Goal: Task Accomplishment & Management: Complete application form

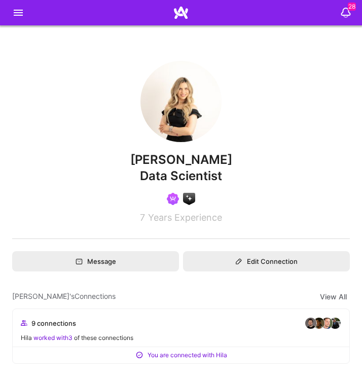
scroll to position [914, 0]
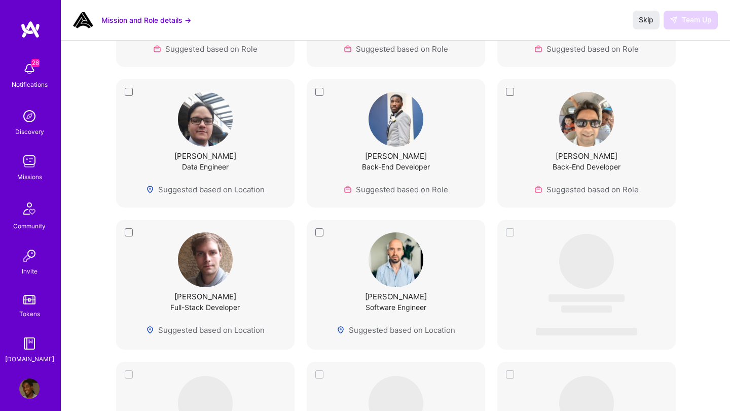
scroll to position [900, 0]
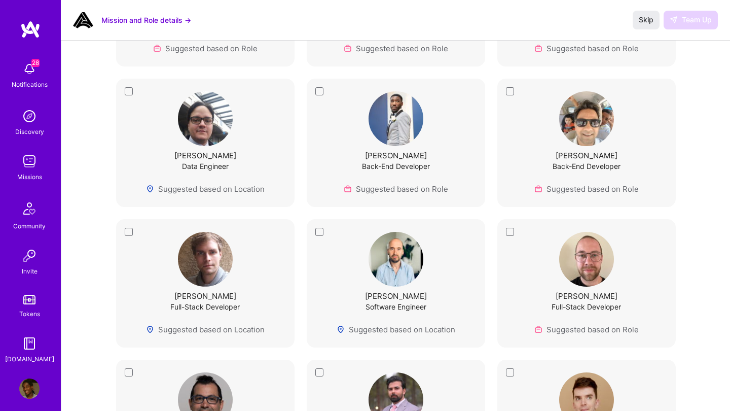
click at [33, 161] on img at bounding box center [29, 161] width 20 height 20
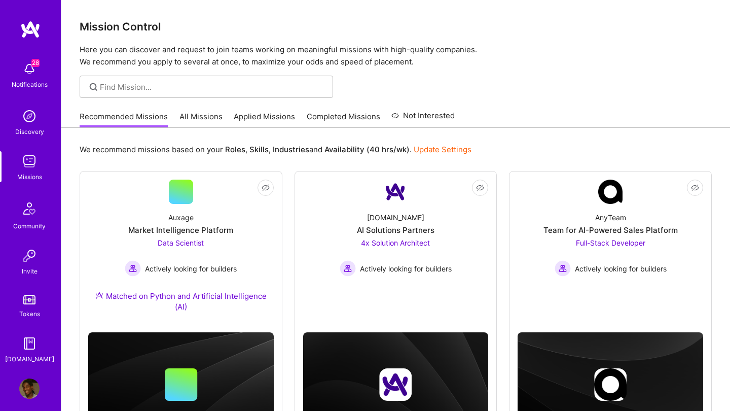
click at [266, 121] on link "Applied Missions" at bounding box center [264, 119] width 61 height 17
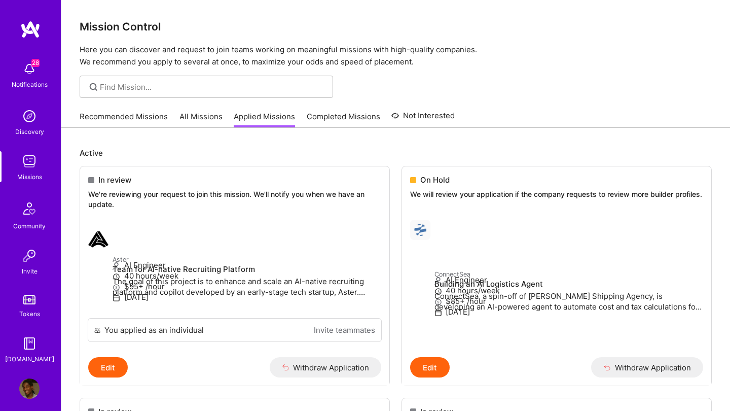
click at [206, 116] on link "All Missions" at bounding box center [201, 119] width 43 height 17
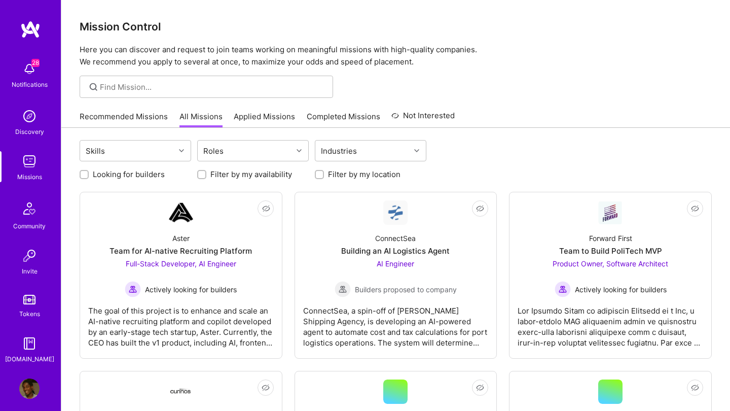
click at [325, 171] on div "Filter by my location" at bounding box center [371, 174] width 112 height 11
click at [321, 174] on input "Filter by my location" at bounding box center [320, 174] width 7 height 7
checkbox input "true"
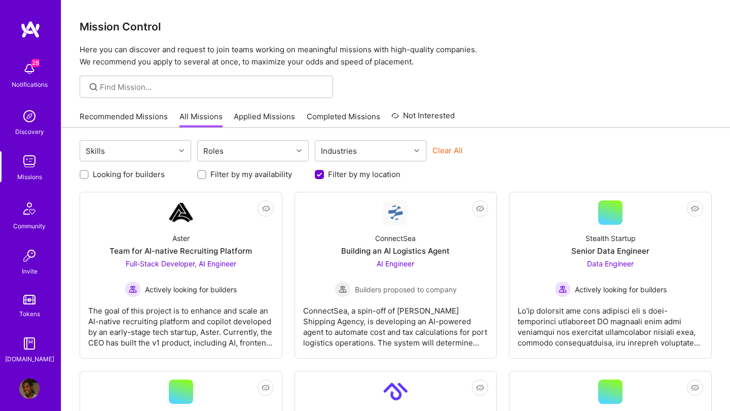
click at [88, 174] on div at bounding box center [84, 174] width 9 height 9
click at [84, 174] on input "Looking for builders" at bounding box center [85, 174] width 7 height 7
checkbox input "true"
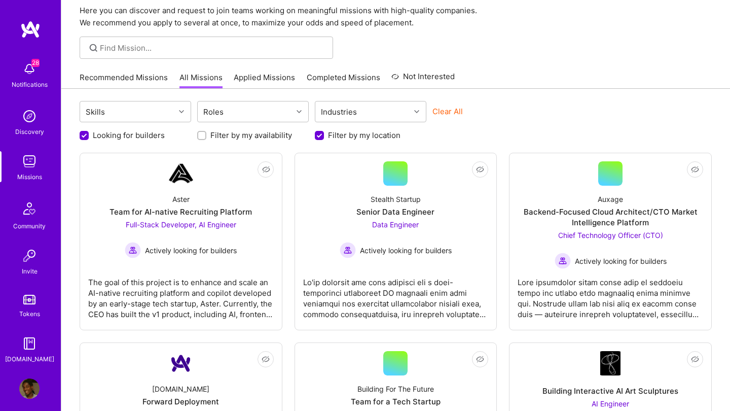
scroll to position [60, 0]
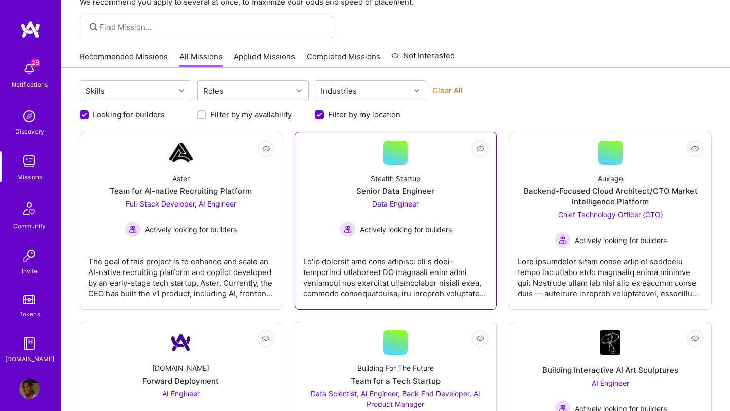
click at [392, 231] on span "Actively looking for builders" at bounding box center [406, 229] width 92 height 11
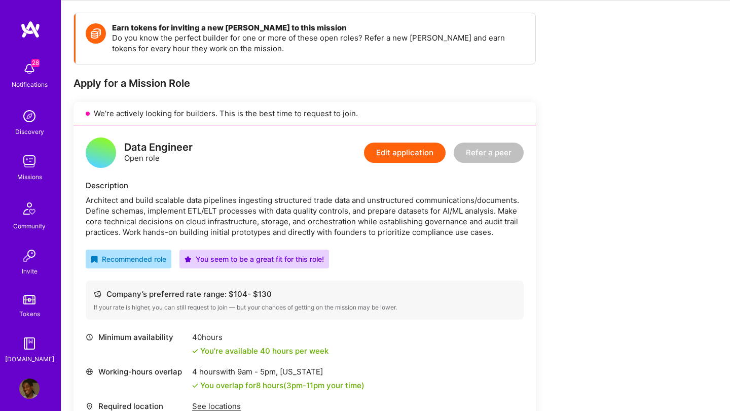
scroll to position [102, 0]
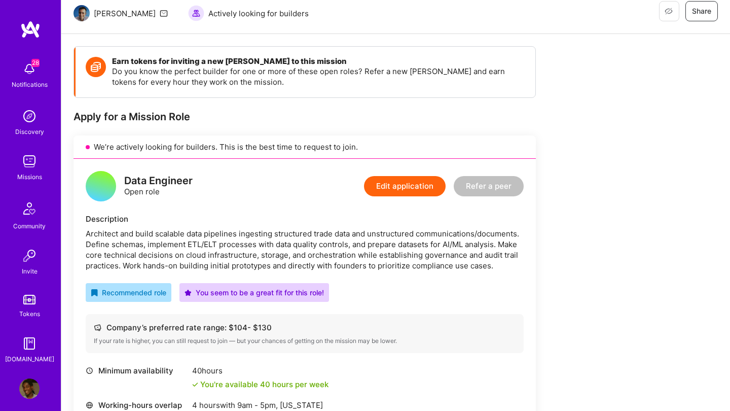
click at [394, 183] on button "Edit application" at bounding box center [405, 186] width 82 height 20
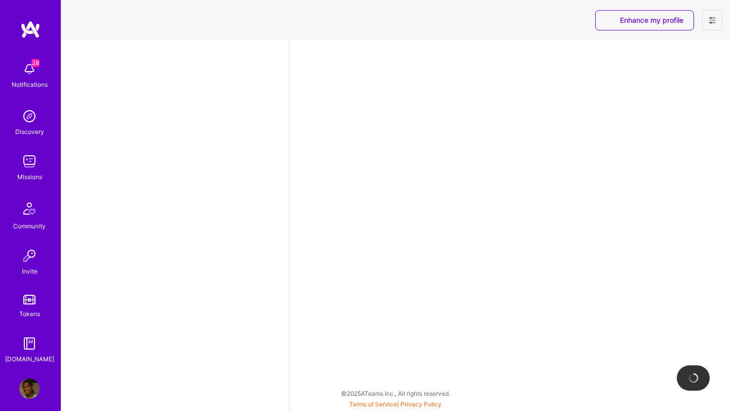
select select "NL"
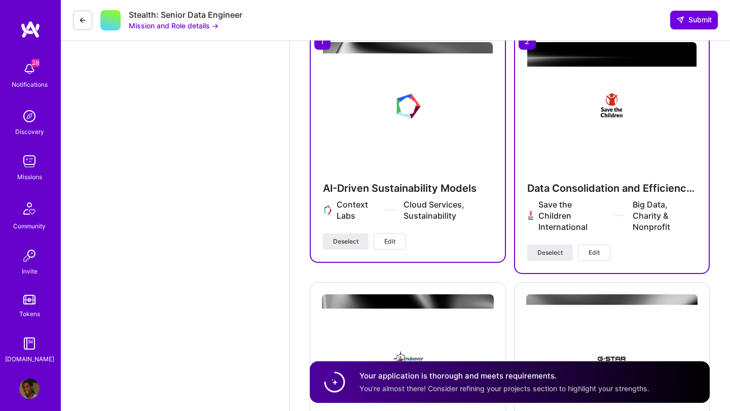
scroll to position [2415, 0]
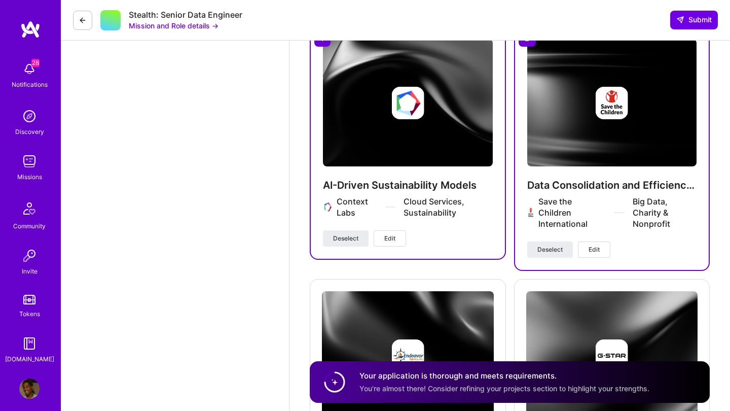
click at [90, 17] on button at bounding box center [82, 20] width 19 height 19
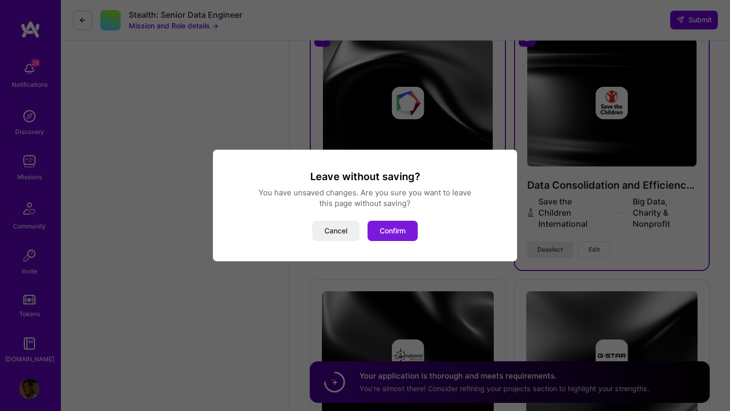
click at [392, 233] on button "Confirm" at bounding box center [393, 231] width 50 height 20
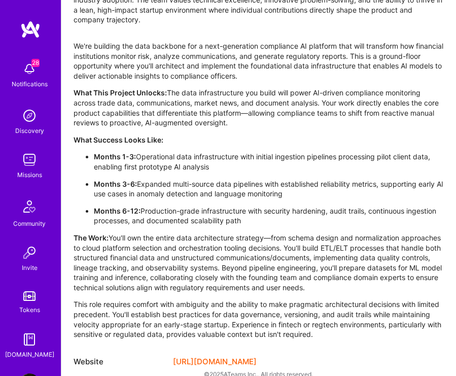
scroll to position [801, 0]
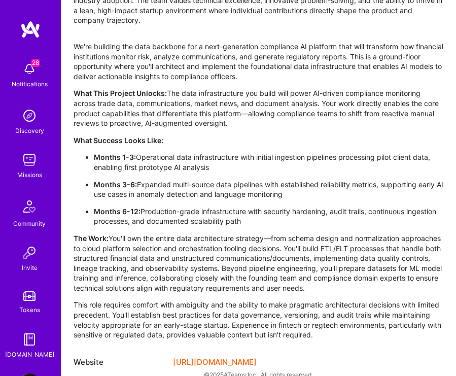
click at [29, 69] on img at bounding box center [29, 69] width 20 height 20
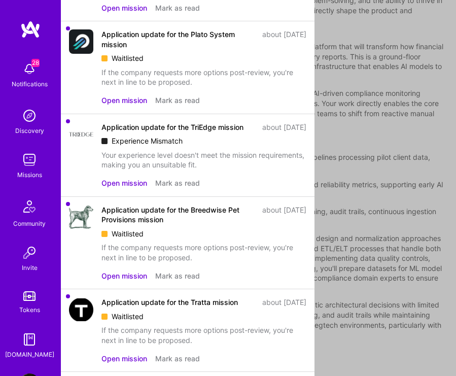
scroll to position [1907, 0]
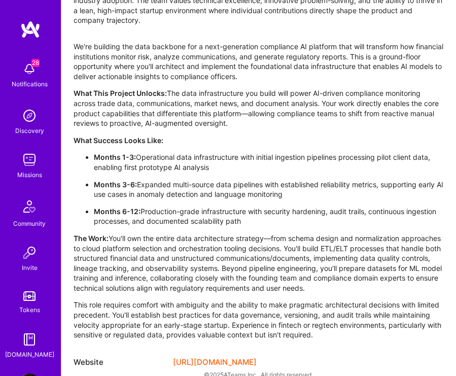
click at [24, 125] on img at bounding box center [29, 116] width 20 height 20
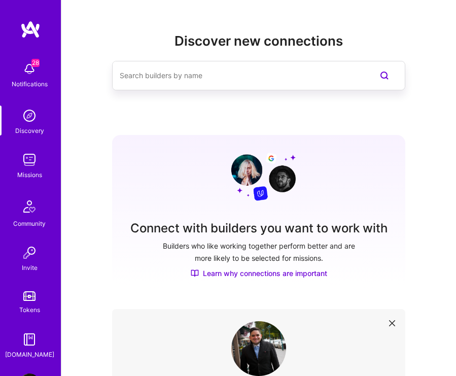
click at [31, 173] on div "Missions" at bounding box center [29, 175] width 25 height 10
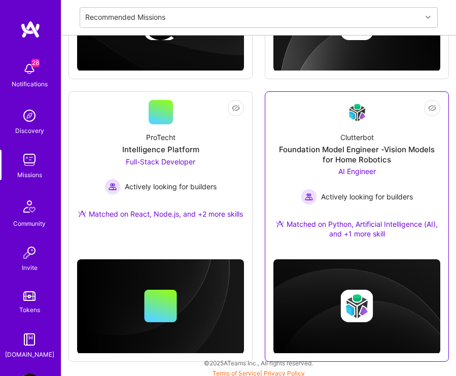
scroll to position [617, 0]
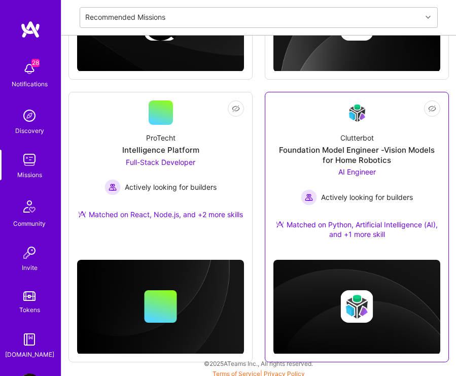
click at [351, 147] on div "Foundation Model Engineer -Vision Models for Home Robotics" at bounding box center [356, 155] width 167 height 20
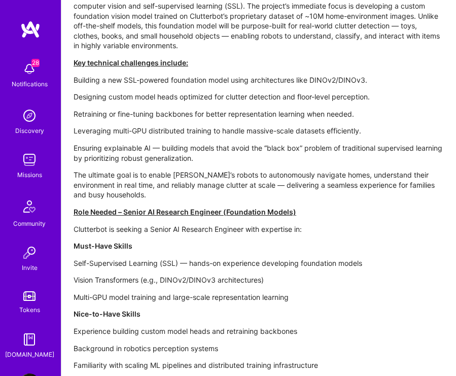
scroll to position [809, 0]
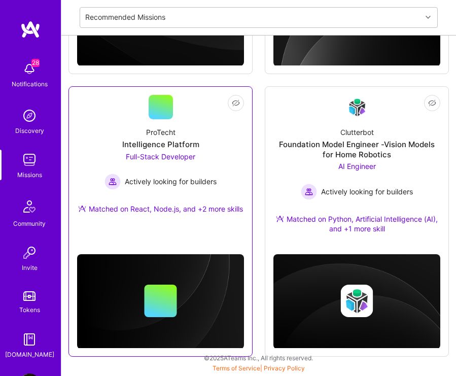
scroll to position [617, 0]
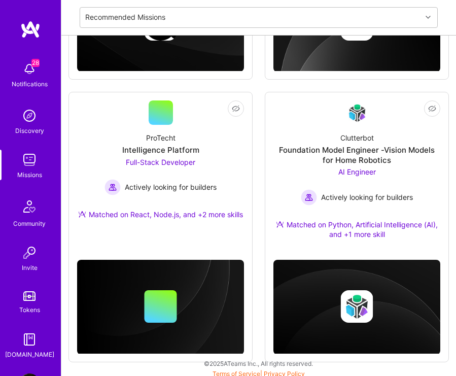
click at [31, 160] on img at bounding box center [29, 160] width 20 height 20
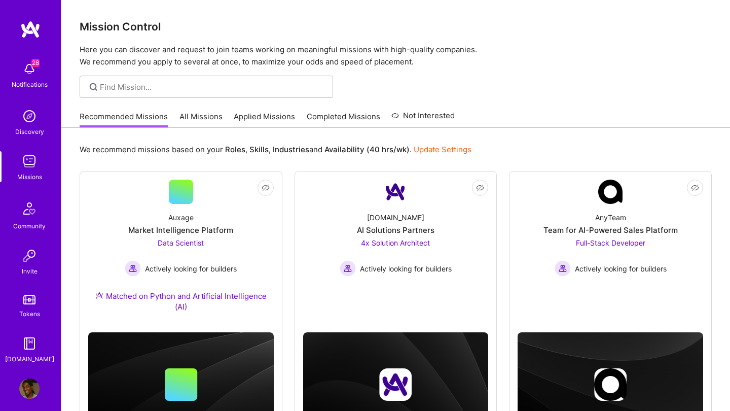
click at [29, 167] on img at bounding box center [29, 161] width 20 height 20
click at [29, 162] on img at bounding box center [29, 161] width 20 height 20
click at [255, 121] on link "Applied Missions" at bounding box center [264, 119] width 61 height 17
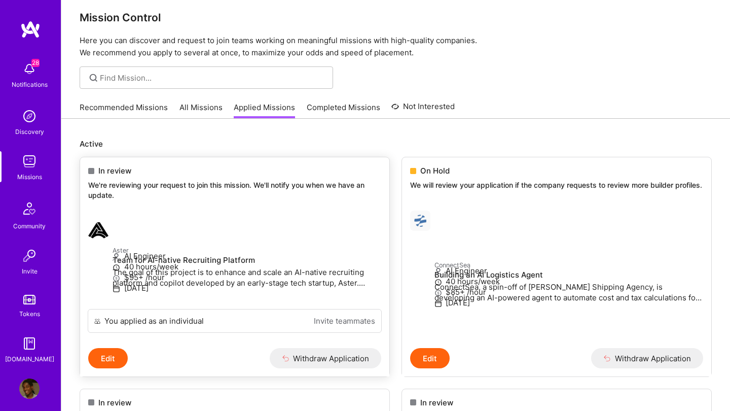
scroll to position [11, 0]
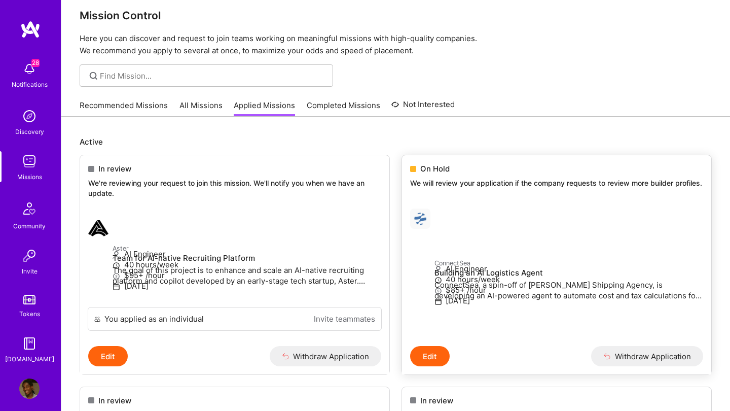
click at [482, 257] on p "ConnectSea" at bounding box center [569, 262] width 269 height 11
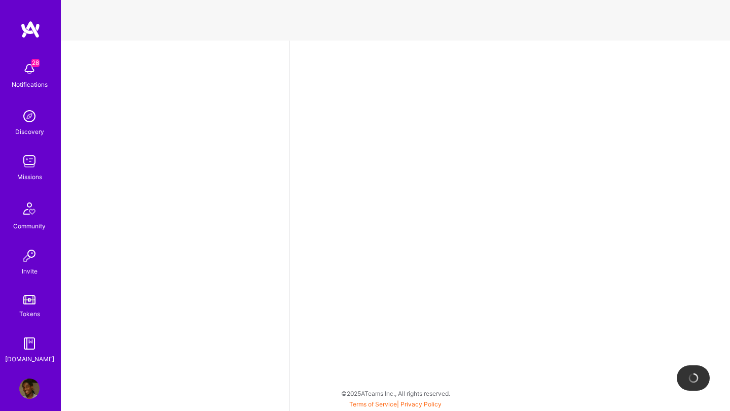
select select "NL"
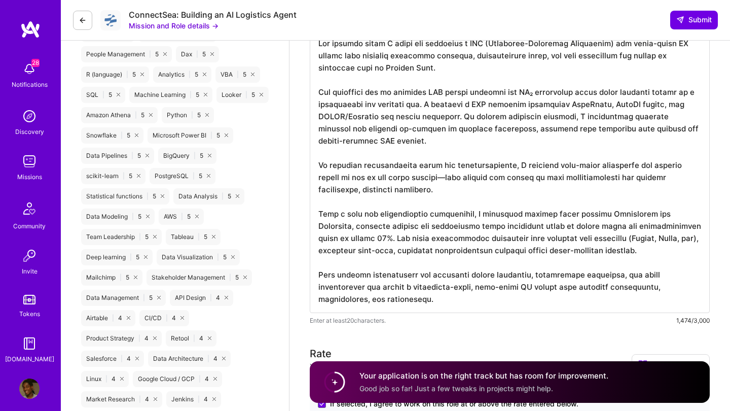
scroll to position [656, 0]
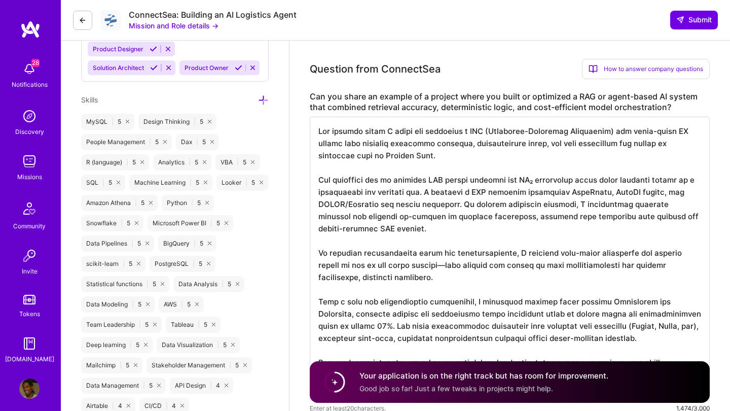
drag, startPoint x: 320, startPoint y: 130, endPoint x: 389, endPoint y: 394, distance: 272.6
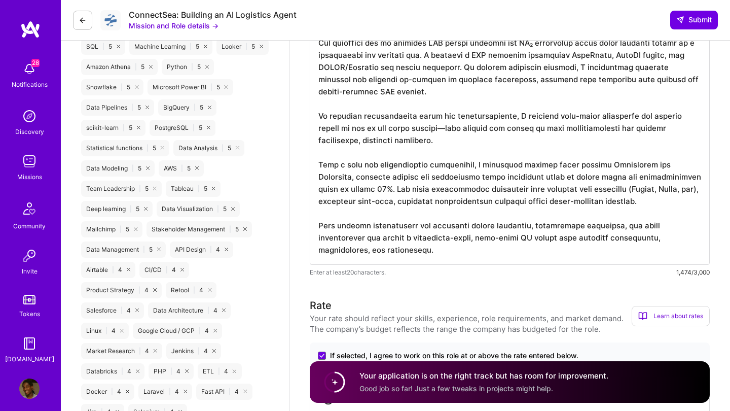
scroll to position [797, 0]
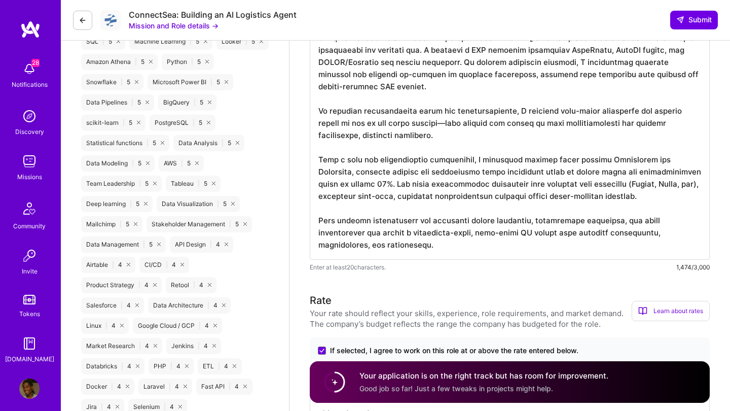
click at [88, 30] on div "ConnectSea: Building an AI Logistics Agent Mission and Role details →" at bounding box center [185, 20] width 224 height 21
click at [84, 25] on button at bounding box center [82, 20] width 19 height 19
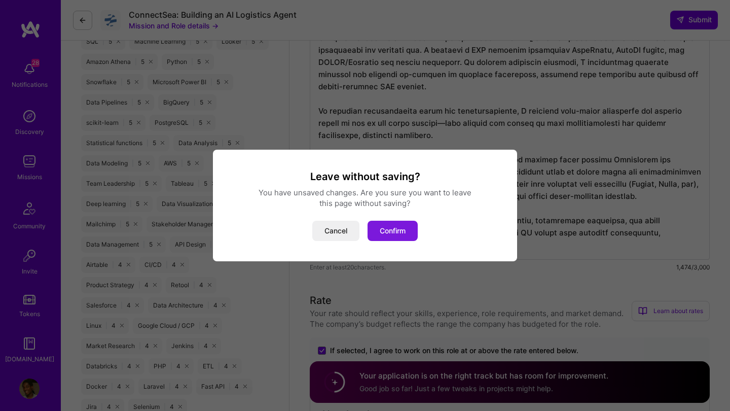
click at [392, 228] on button "Confirm" at bounding box center [393, 231] width 50 height 20
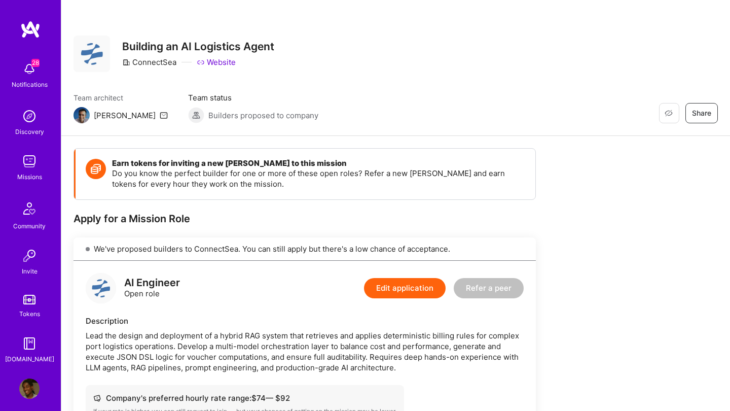
click at [33, 168] on img at bounding box center [29, 161] width 20 height 20
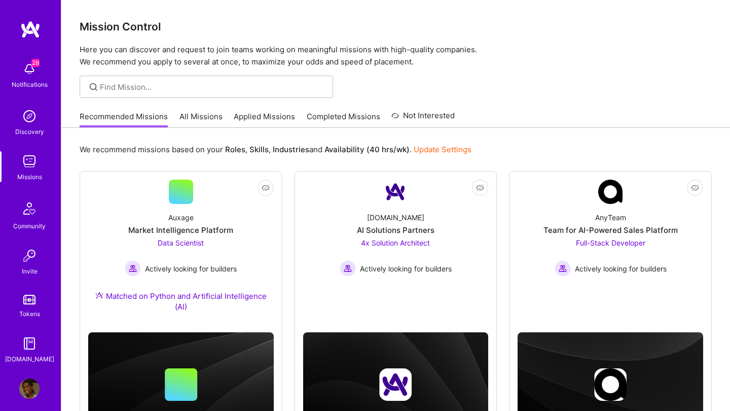
click at [213, 116] on link "All Missions" at bounding box center [201, 119] width 43 height 17
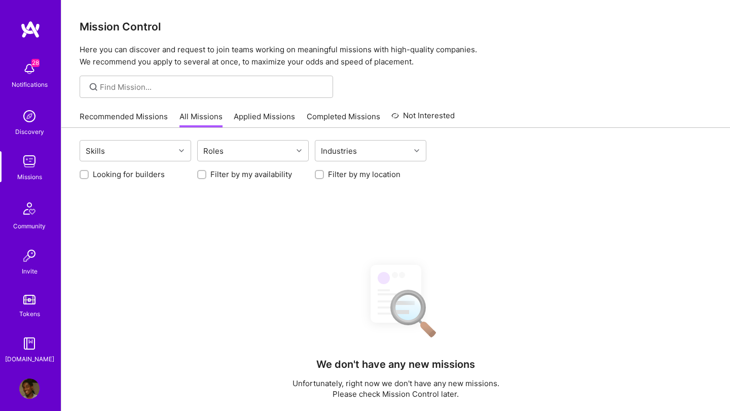
click at [267, 114] on link "Applied Missions" at bounding box center [264, 119] width 61 height 17
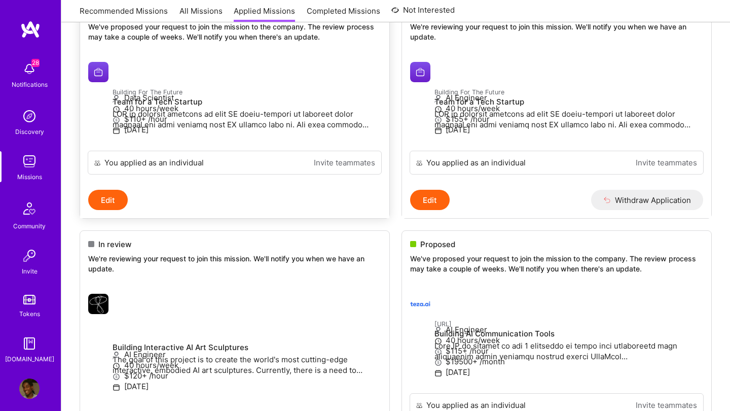
scroll to position [880, 0]
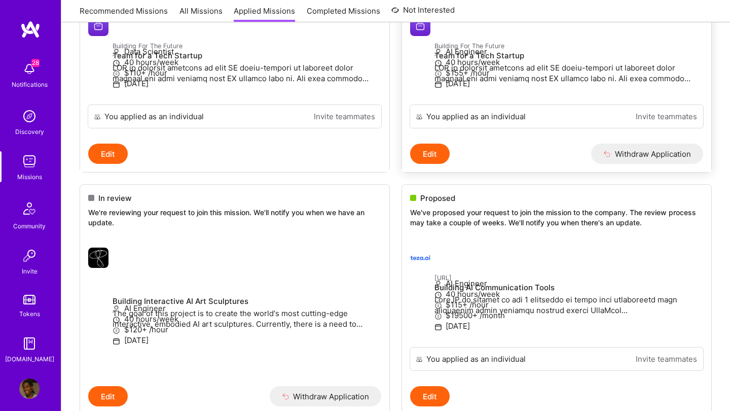
click at [461, 60] on h4 "Team for a Tech Startup" at bounding box center [569, 55] width 269 height 9
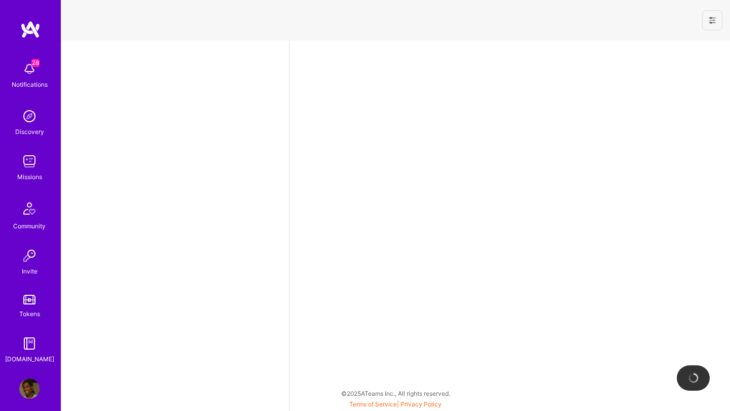
select select "NL"
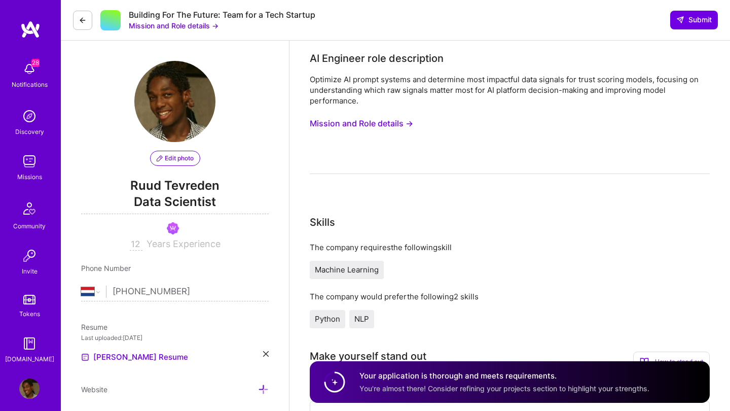
click at [75, 13] on button at bounding box center [82, 20] width 19 height 19
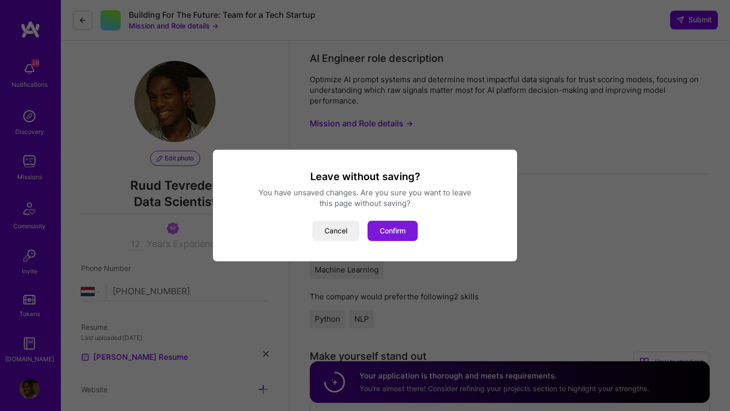
click at [399, 229] on button "Confirm" at bounding box center [393, 231] width 50 height 20
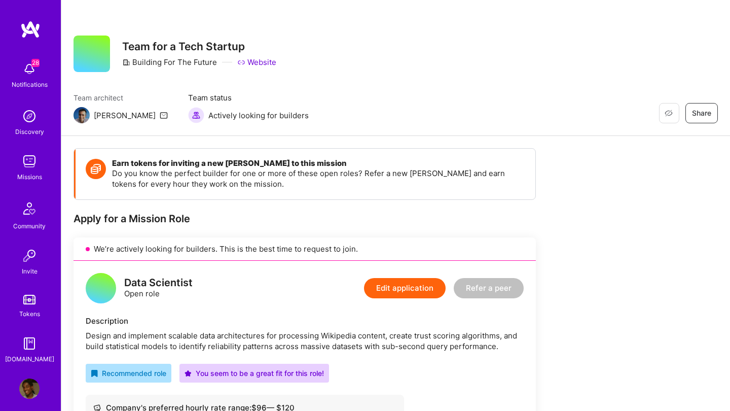
click at [30, 159] on img at bounding box center [29, 161] width 20 height 20
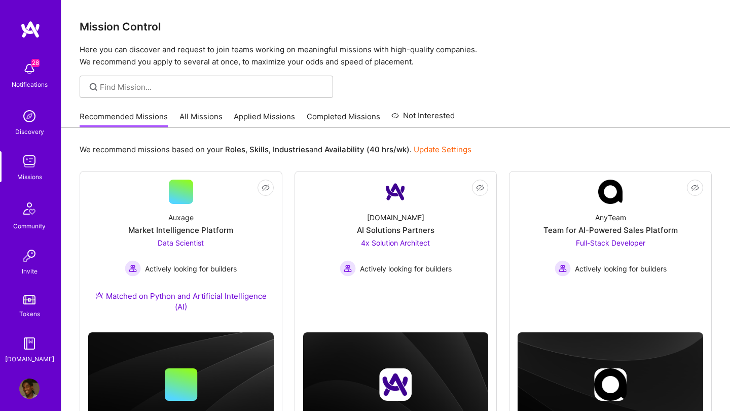
click at [251, 115] on link "Applied Missions" at bounding box center [264, 119] width 61 height 17
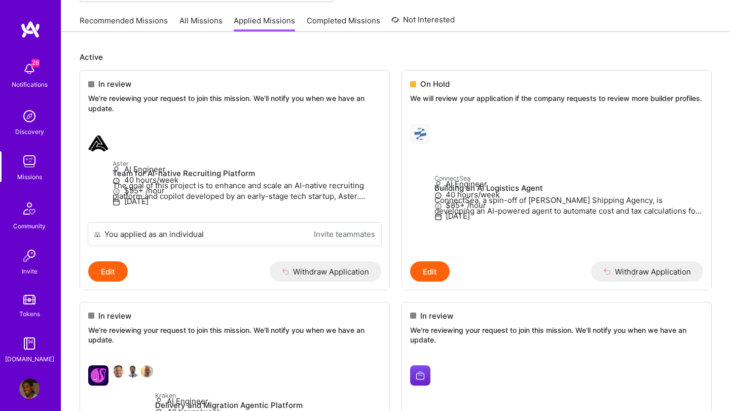
scroll to position [97, 0]
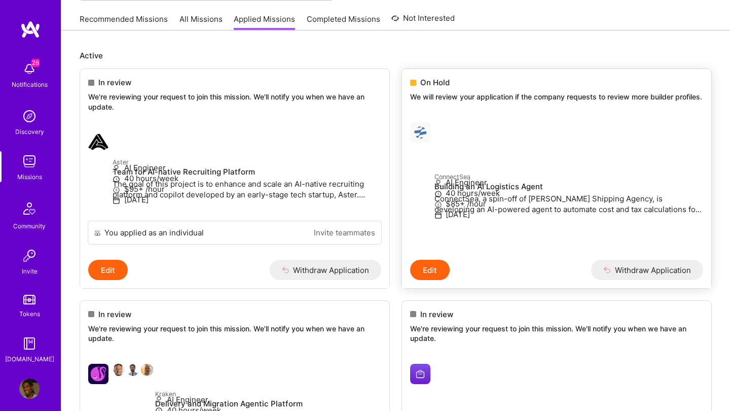
click at [449, 182] on h4 "Building an AI Logistics Agent" at bounding box center [569, 186] width 269 height 9
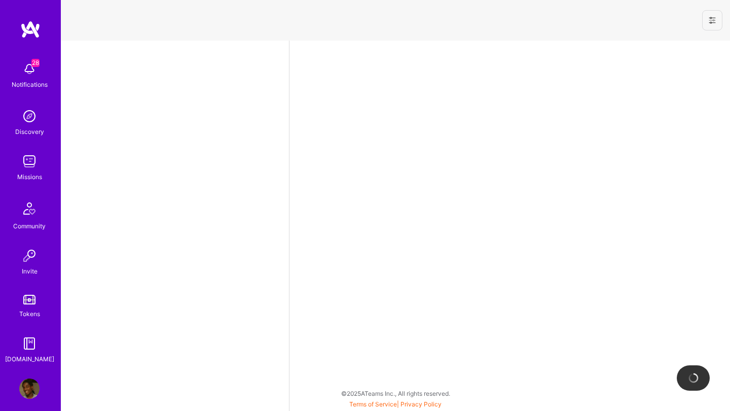
select select "NL"
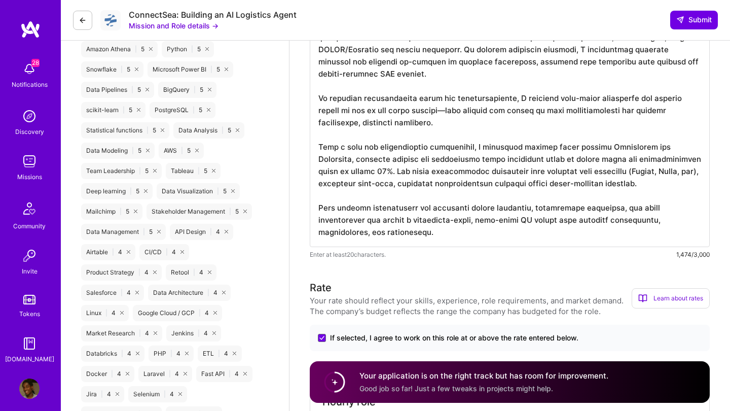
scroll to position [216, 0]
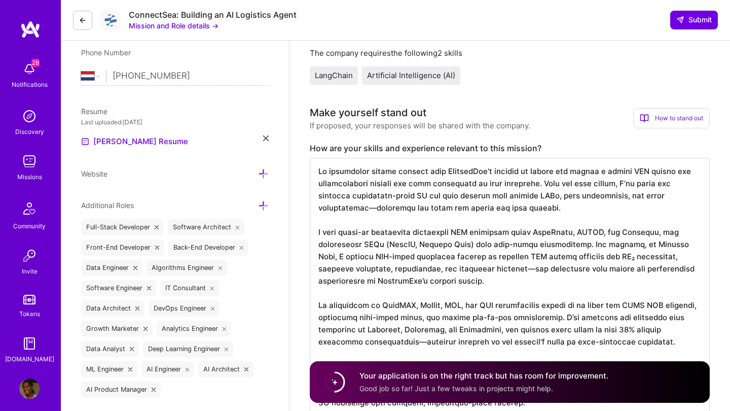
click at [39, 124] on img at bounding box center [29, 116] width 20 height 20
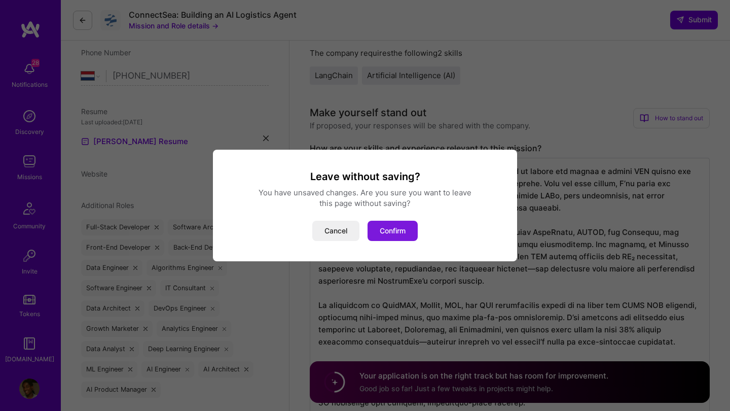
click at [393, 230] on button "Confirm" at bounding box center [393, 231] width 50 height 20
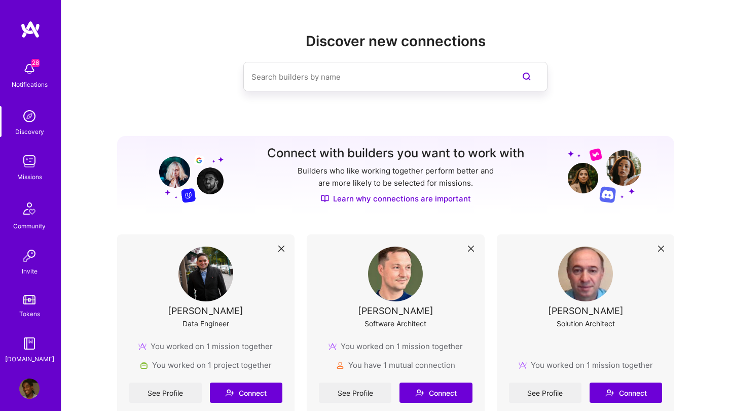
click at [27, 171] on div "Missions" at bounding box center [29, 176] width 25 height 11
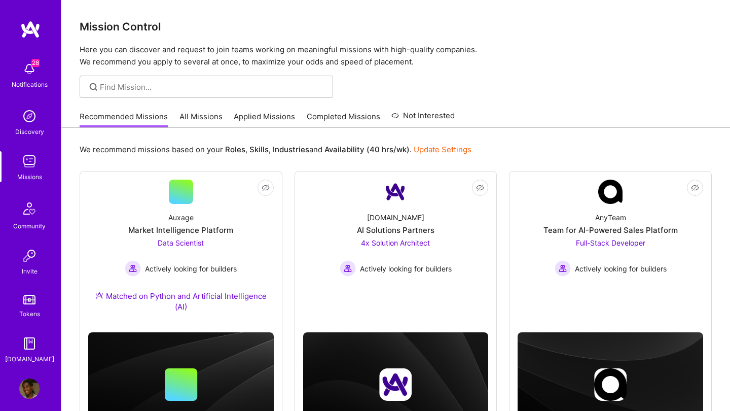
click at [212, 117] on link "All Missions" at bounding box center [201, 119] width 43 height 17
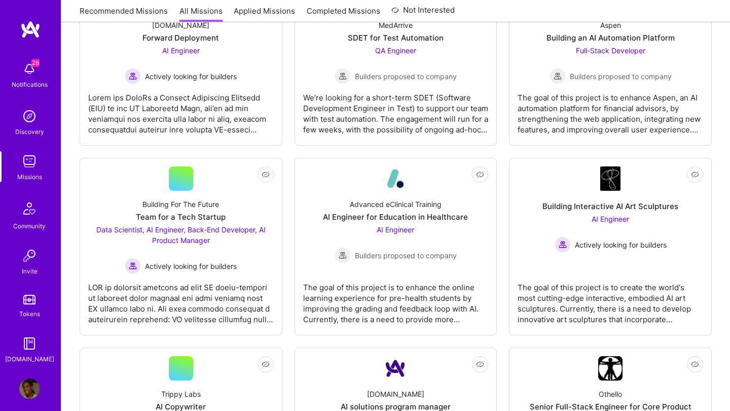
scroll to position [1341, 0]
